Goal: Task Accomplishment & Management: Use online tool/utility

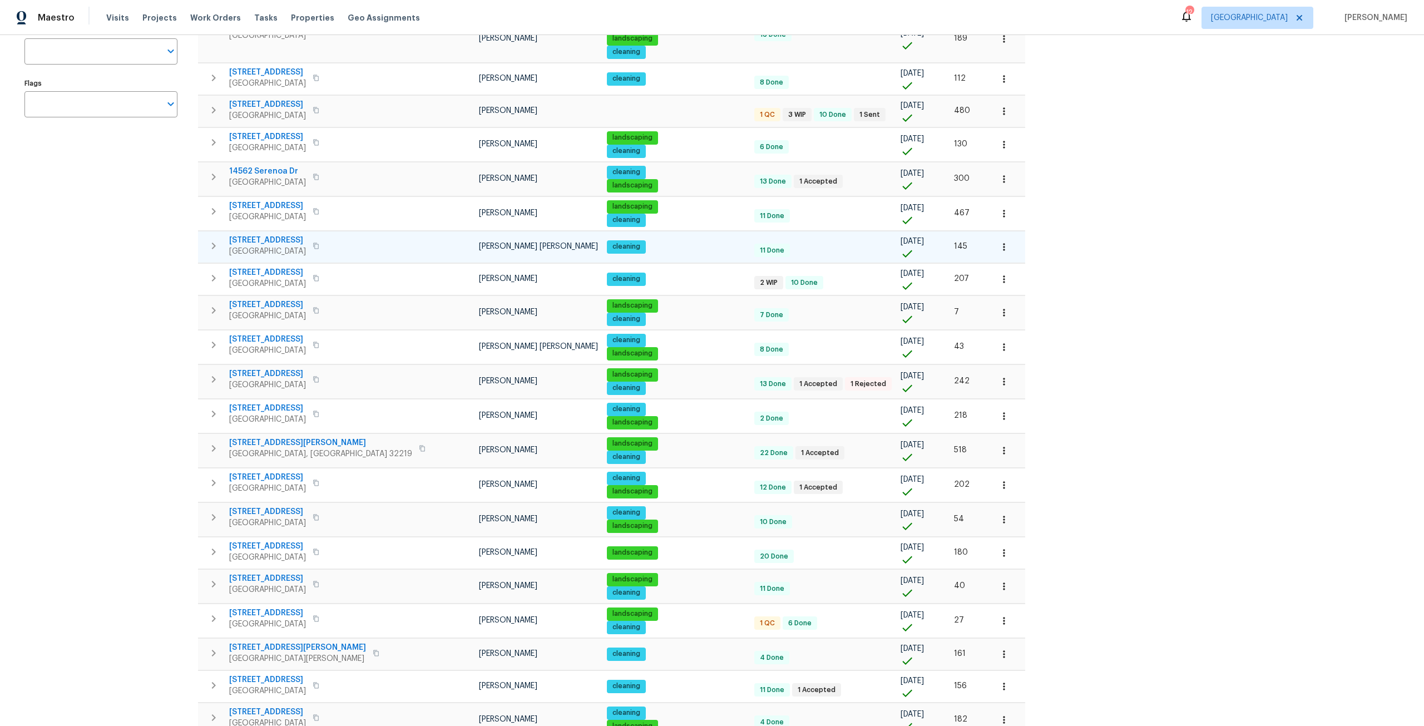
scroll to position [355, 0]
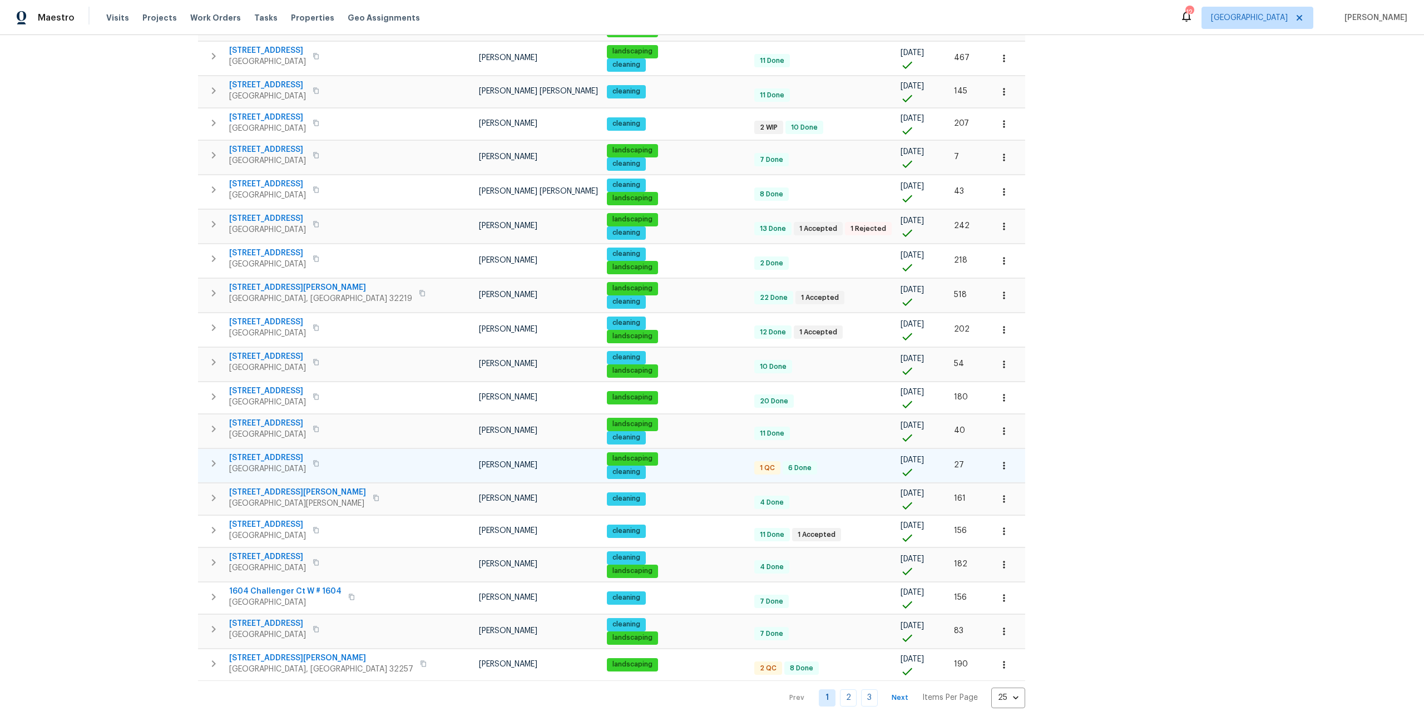
click at [293, 452] on span "[STREET_ADDRESS]" at bounding box center [267, 457] width 77 height 11
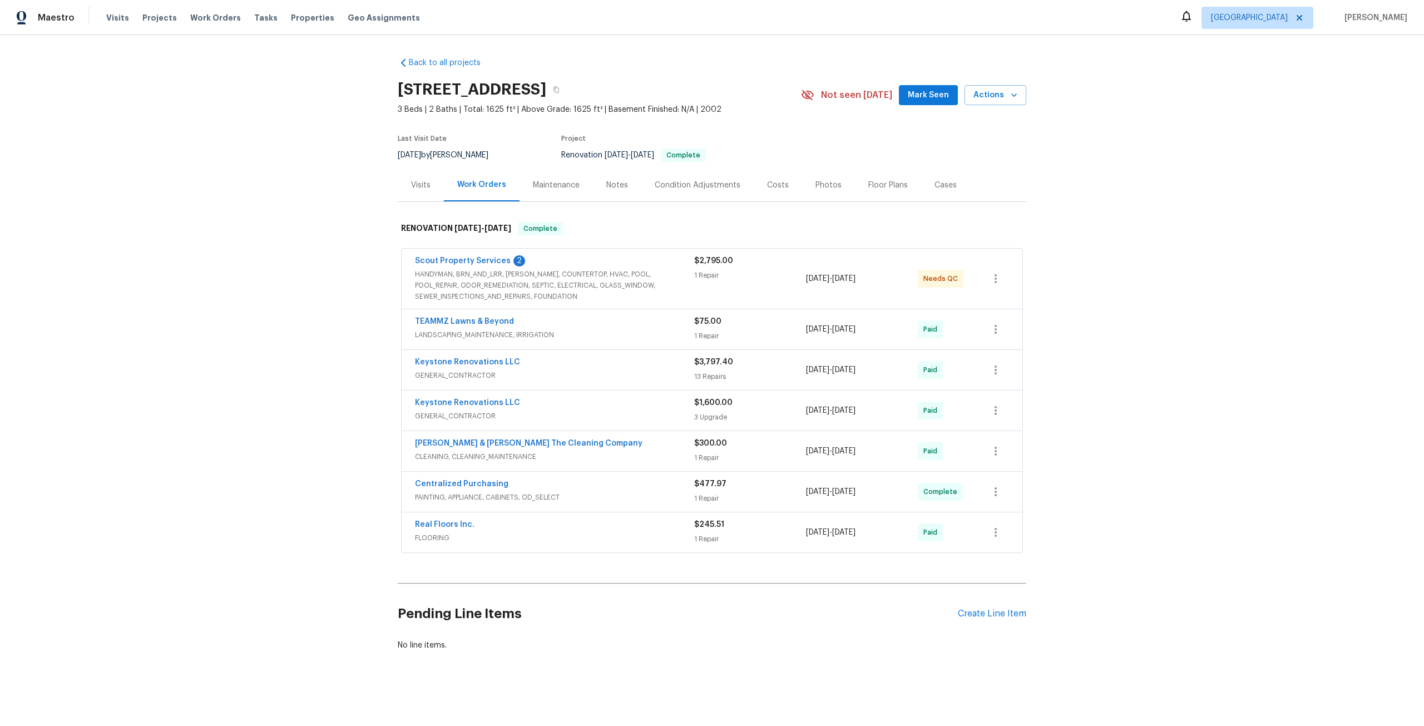
click at [466, 265] on span "Scout Property Services" at bounding box center [463, 260] width 96 height 11
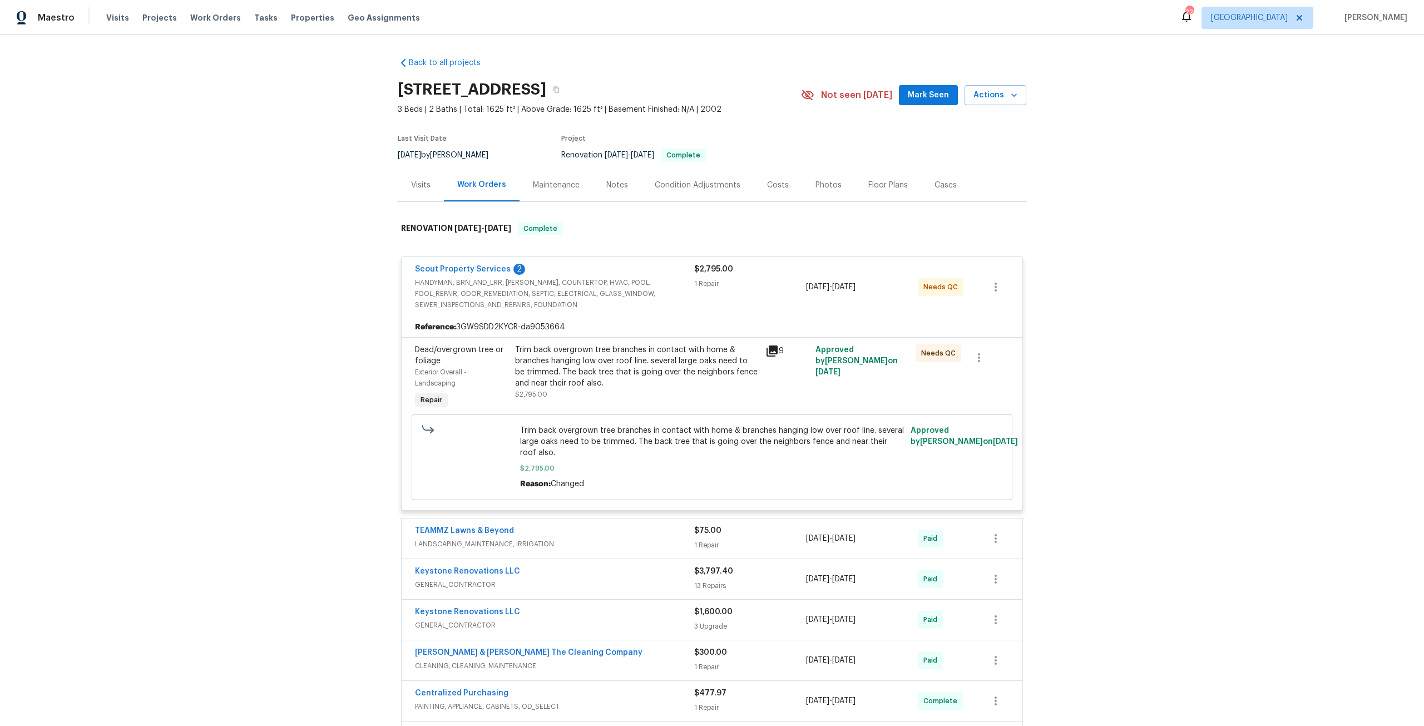
click at [534, 367] on div "Trim back overgrown tree branches in contact with home & branches hanging low o…" at bounding box center [637, 366] width 244 height 45
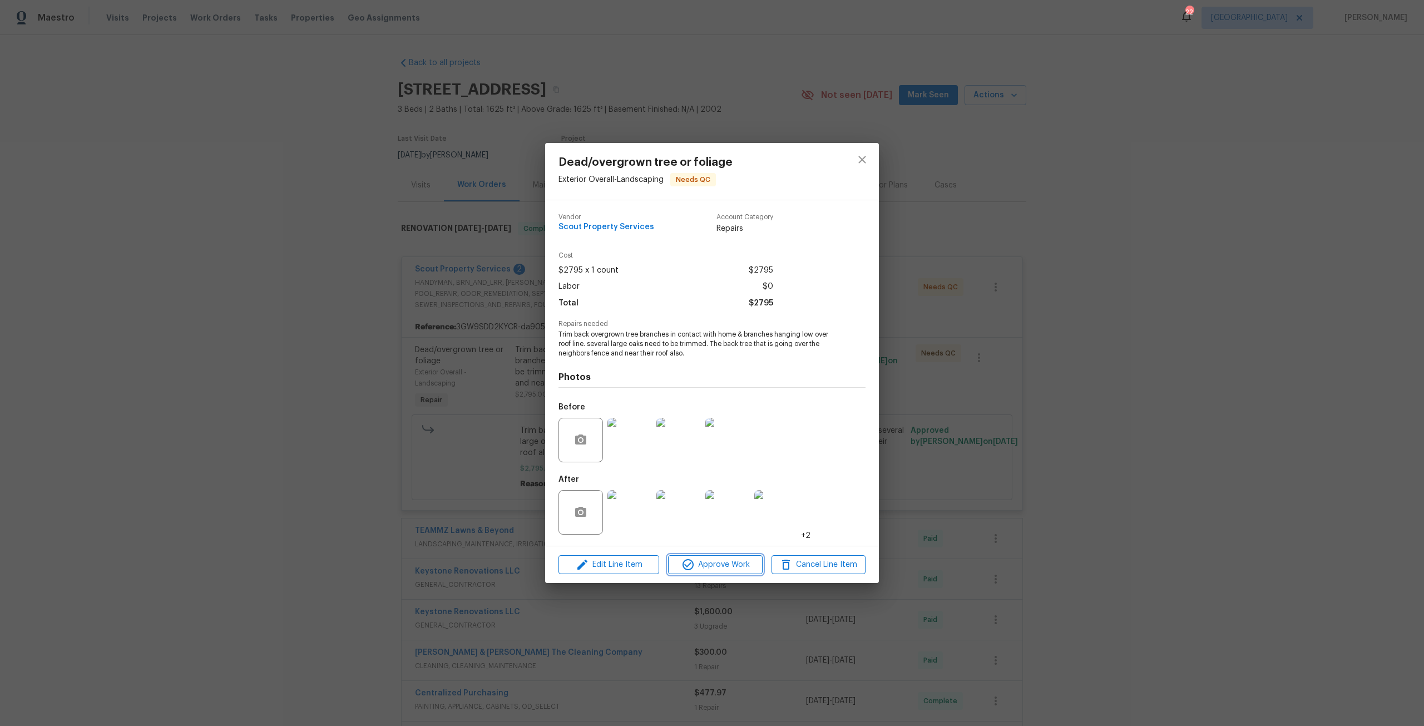
click at [758, 560] on span "Approve Work" at bounding box center [714, 565] width 87 height 14
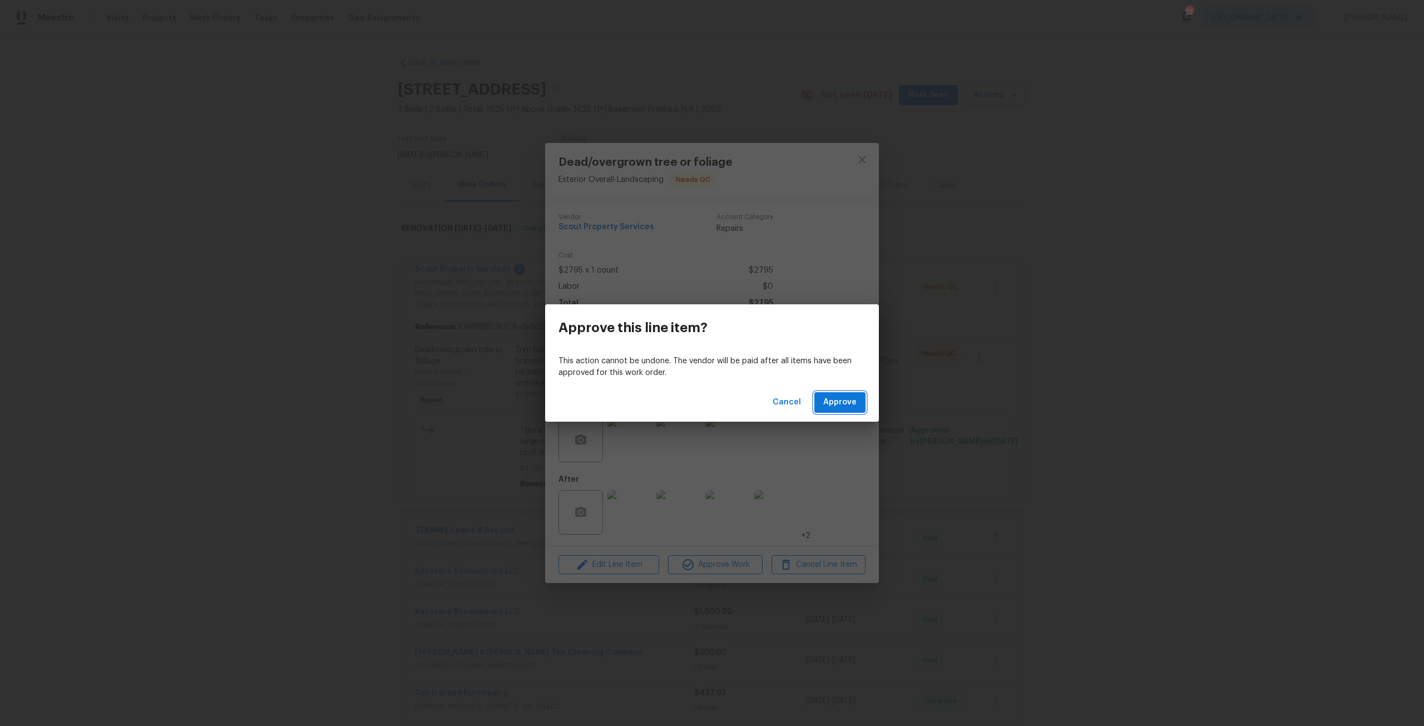
click at [849, 406] on span "Approve" at bounding box center [839, 403] width 33 height 14
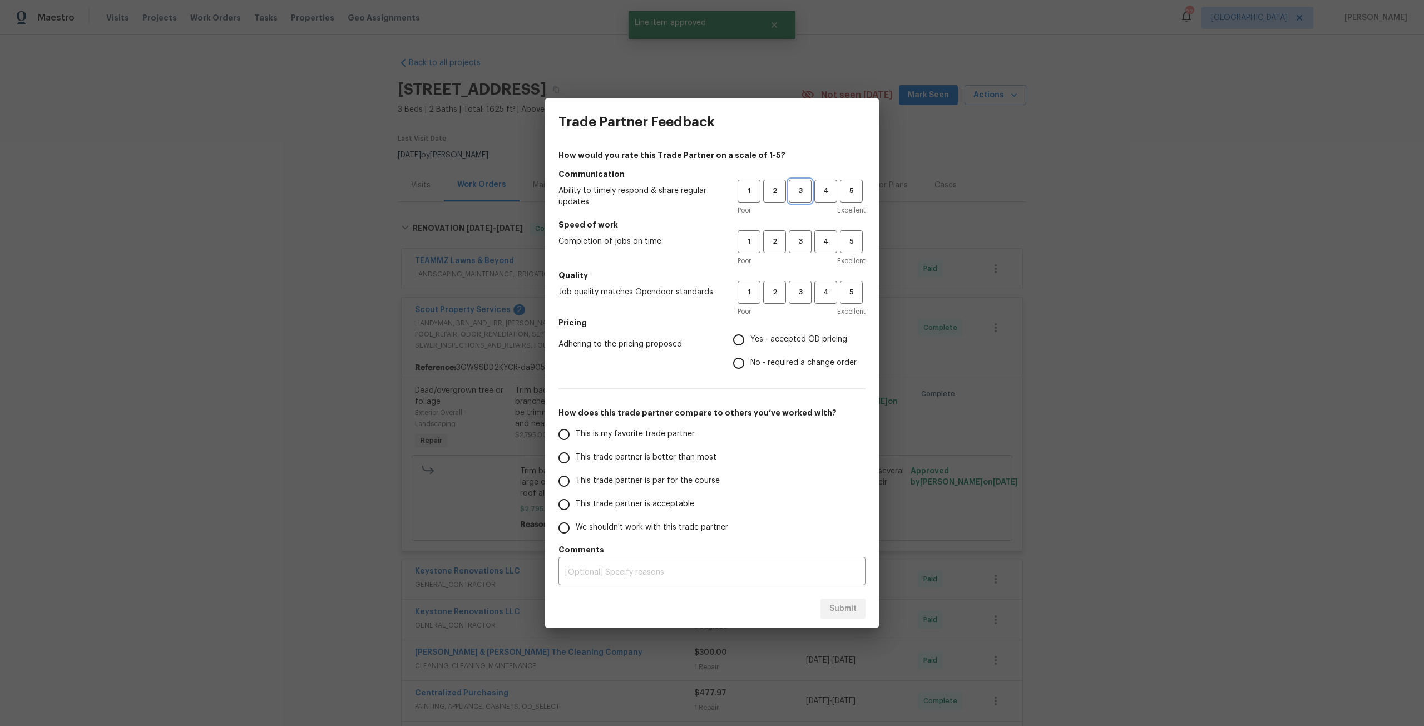
drag, startPoint x: 793, startPoint y: 194, endPoint x: 799, endPoint y: 211, distance: 18.1
click at [800, 194] on span "3" at bounding box center [800, 191] width 21 height 13
click at [800, 236] on span "3" at bounding box center [800, 241] width 21 height 13
click at [802, 282] on button "3" at bounding box center [800, 292] width 23 height 23
click at [779, 341] on span "Yes - accepted OD pricing" at bounding box center [798, 340] width 97 height 12
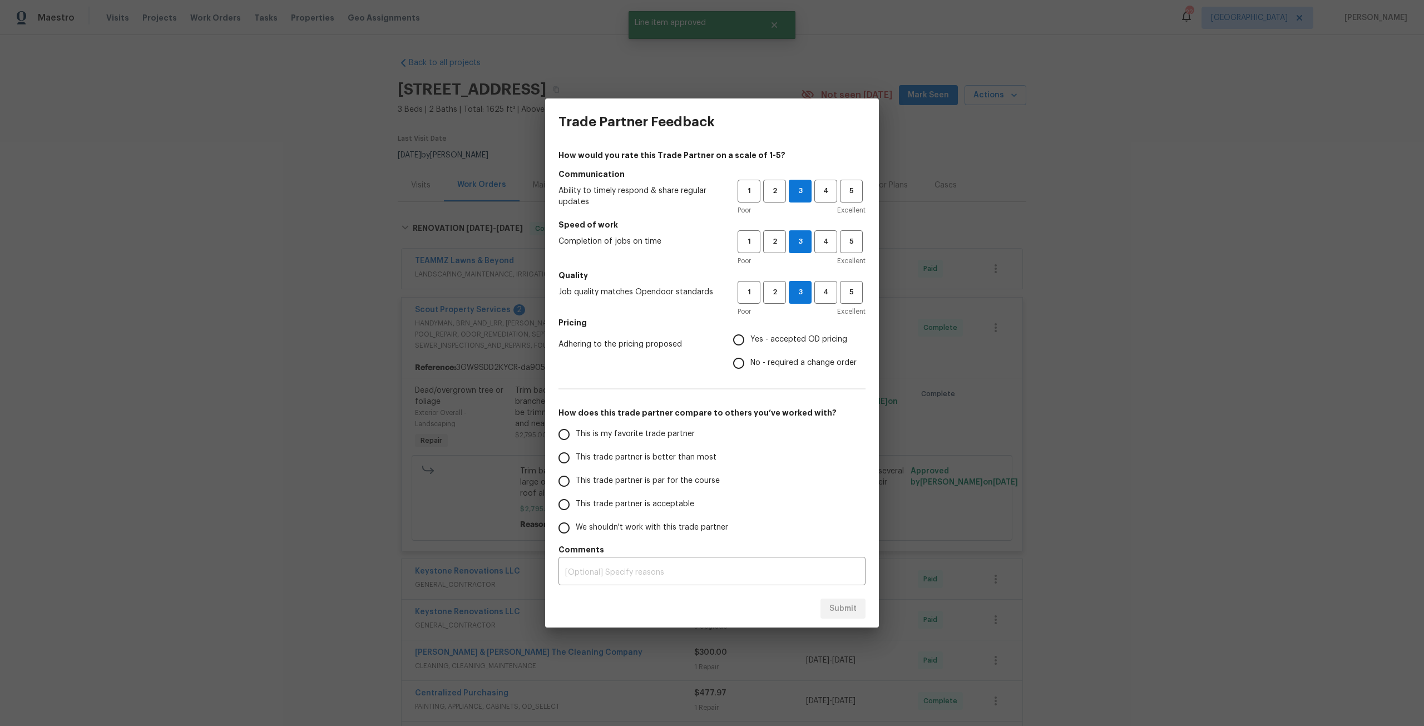
click at [750, 341] on input "Yes - accepted OD pricing" at bounding box center [738, 339] width 23 height 23
radio input "true"
click at [609, 478] on span "This trade partner is par for the course" at bounding box center [648, 481] width 144 height 12
click at [576, 478] on input "This trade partner is par for the course" at bounding box center [563, 481] width 23 height 23
click at [842, 601] on button "Submit" at bounding box center [843, 609] width 45 height 21
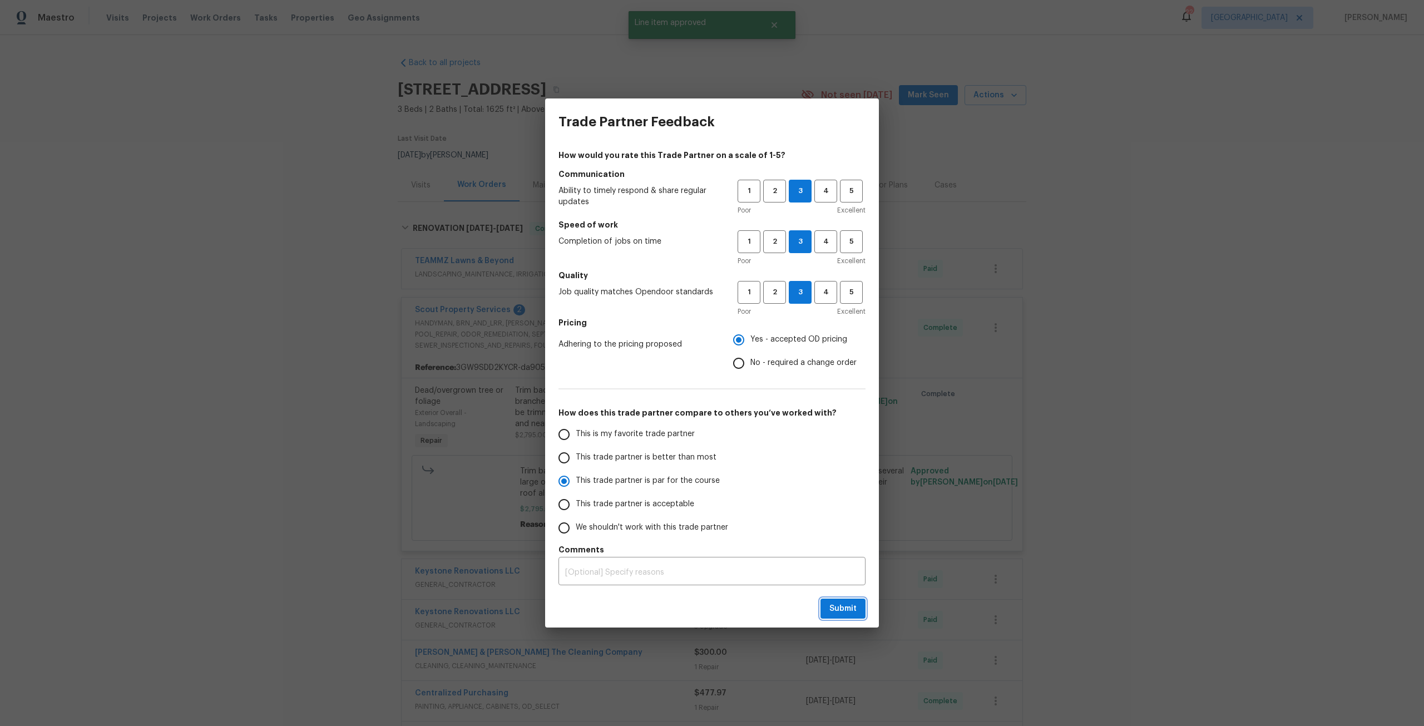
radio input "true"
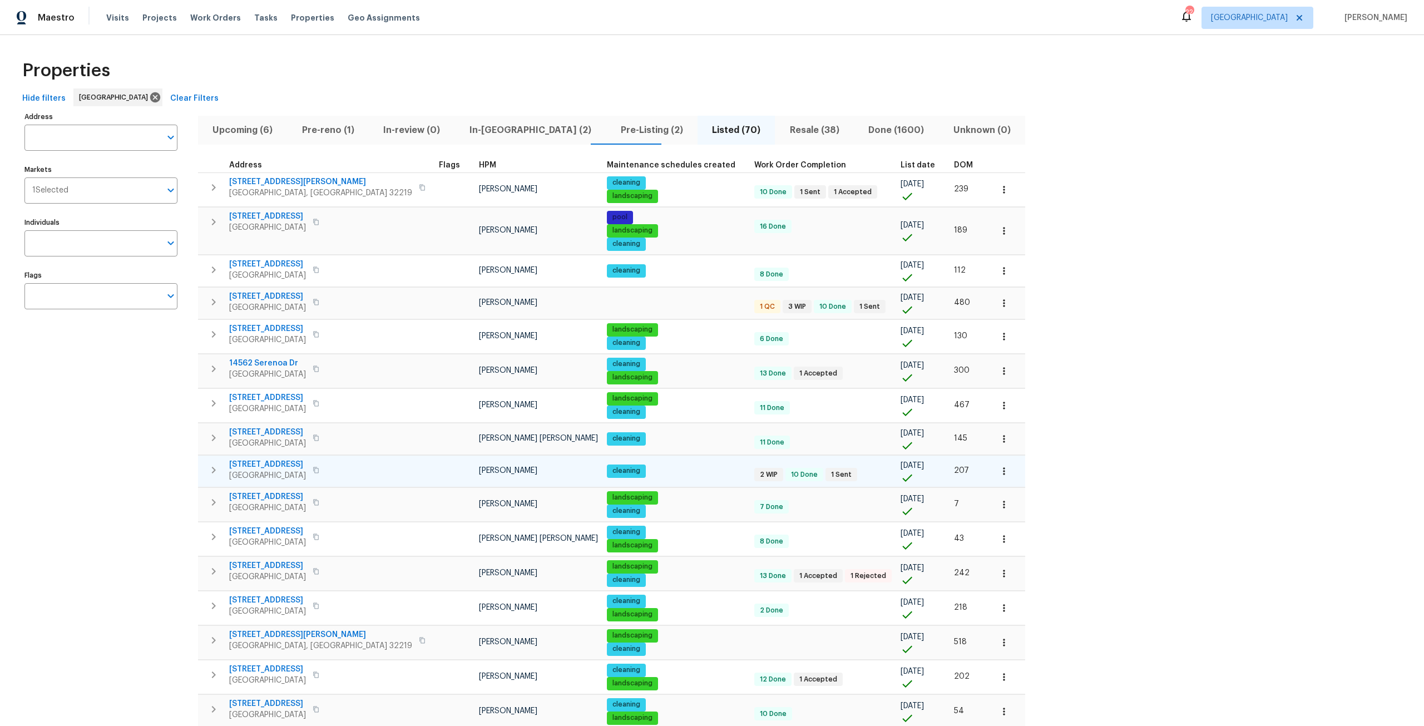
scroll to position [355, 0]
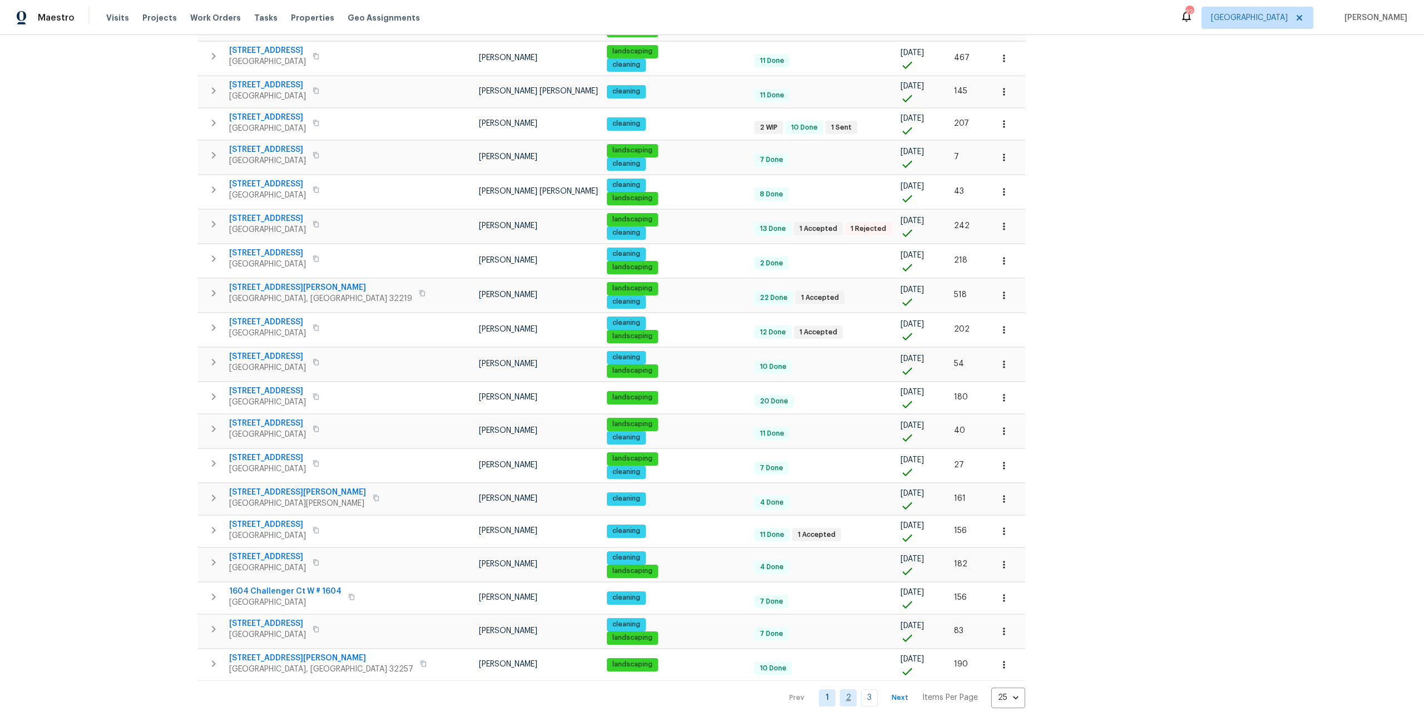
click at [840, 689] on link "2" at bounding box center [848, 697] width 17 height 17
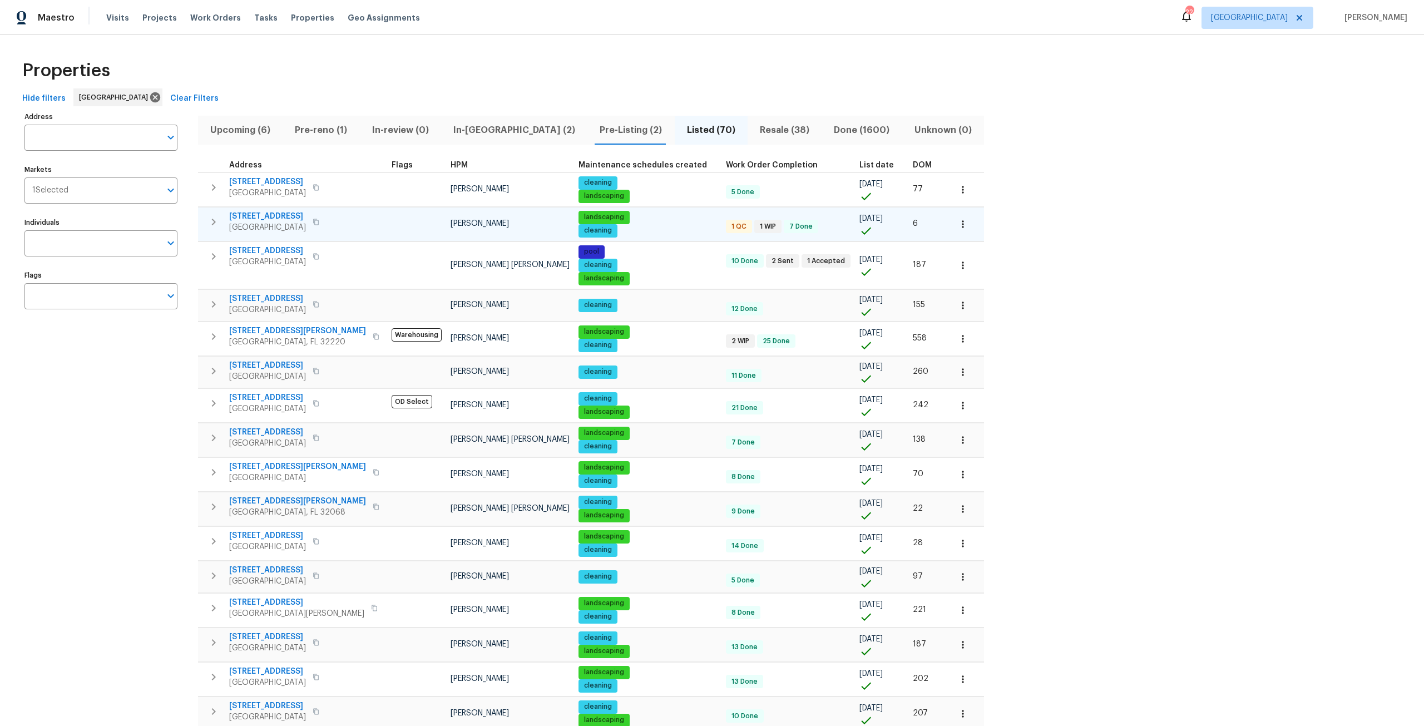
click at [269, 218] on span "[STREET_ADDRESS]" at bounding box center [267, 216] width 77 height 11
